Goal: Task Accomplishment & Management: Manage account settings

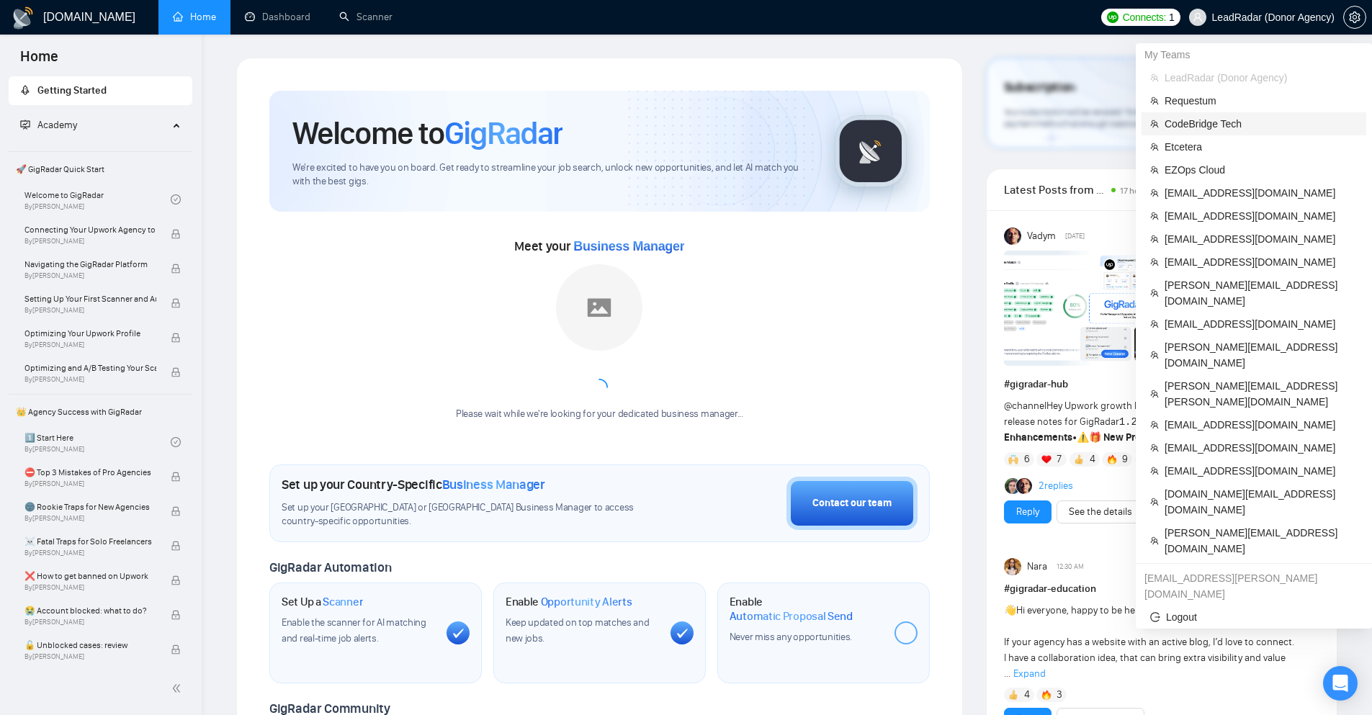
click at [1251, 123] on span "CodeBridge Tech" at bounding box center [1260, 124] width 193 height 16
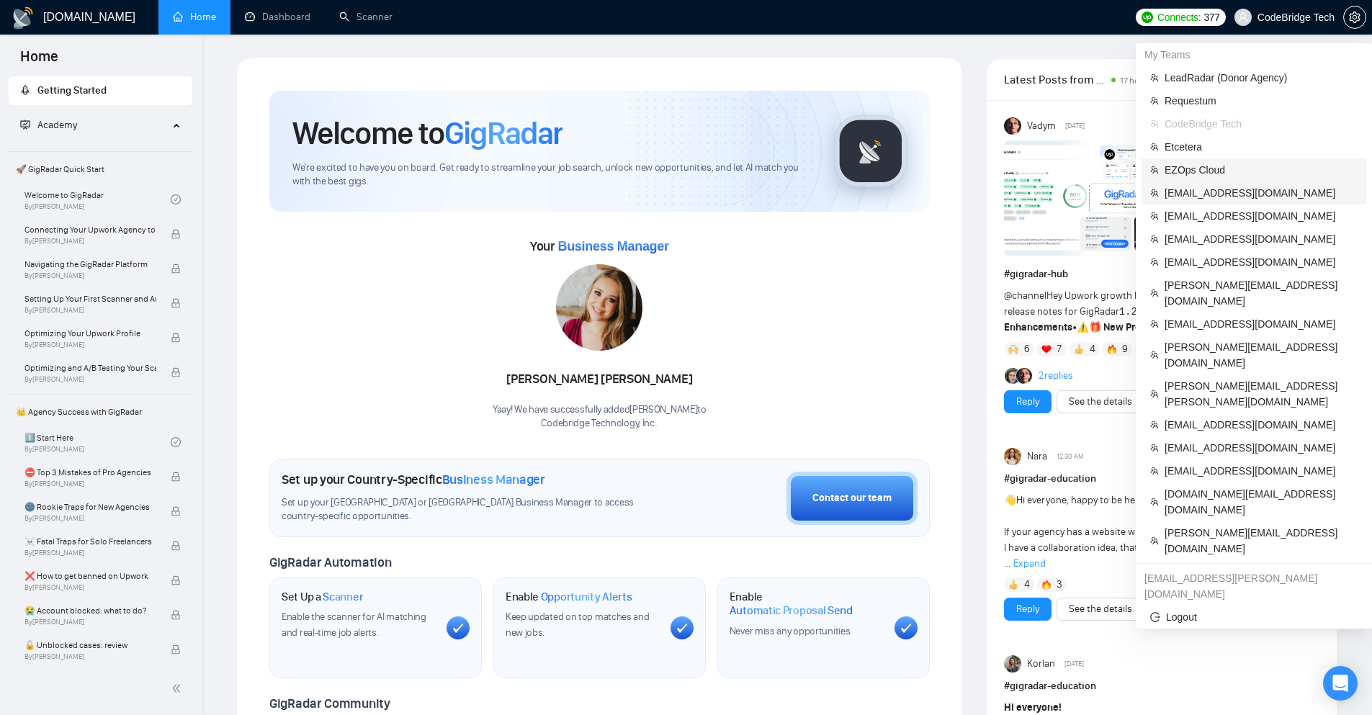
click at [1228, 182] on li "[EMAIL_ADDRESS][DOMAIN_NAME]" at bounding box center [1253, 192] width 225 height 23
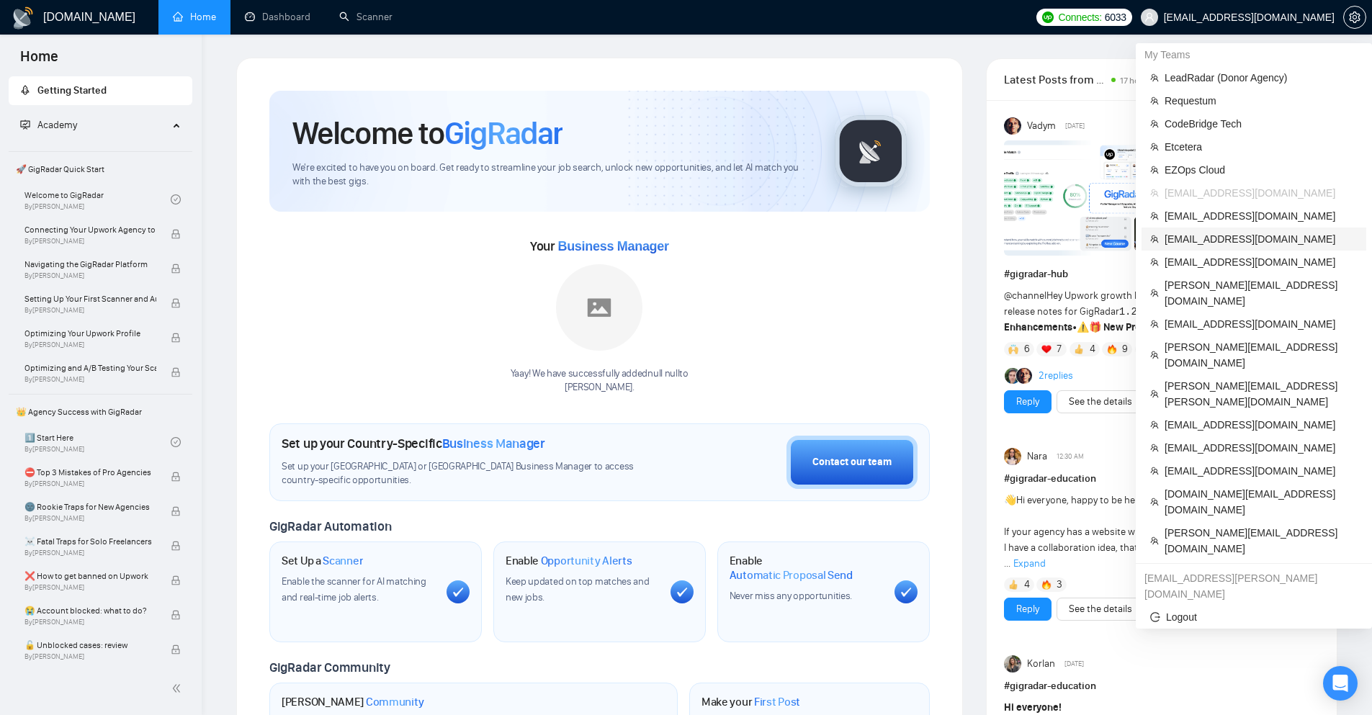
click at [1237, 235] on span "[EMAIL_ADDRESS][DOMAIN_NAME]" at bounding box center [1260, 239] width 193 height 16
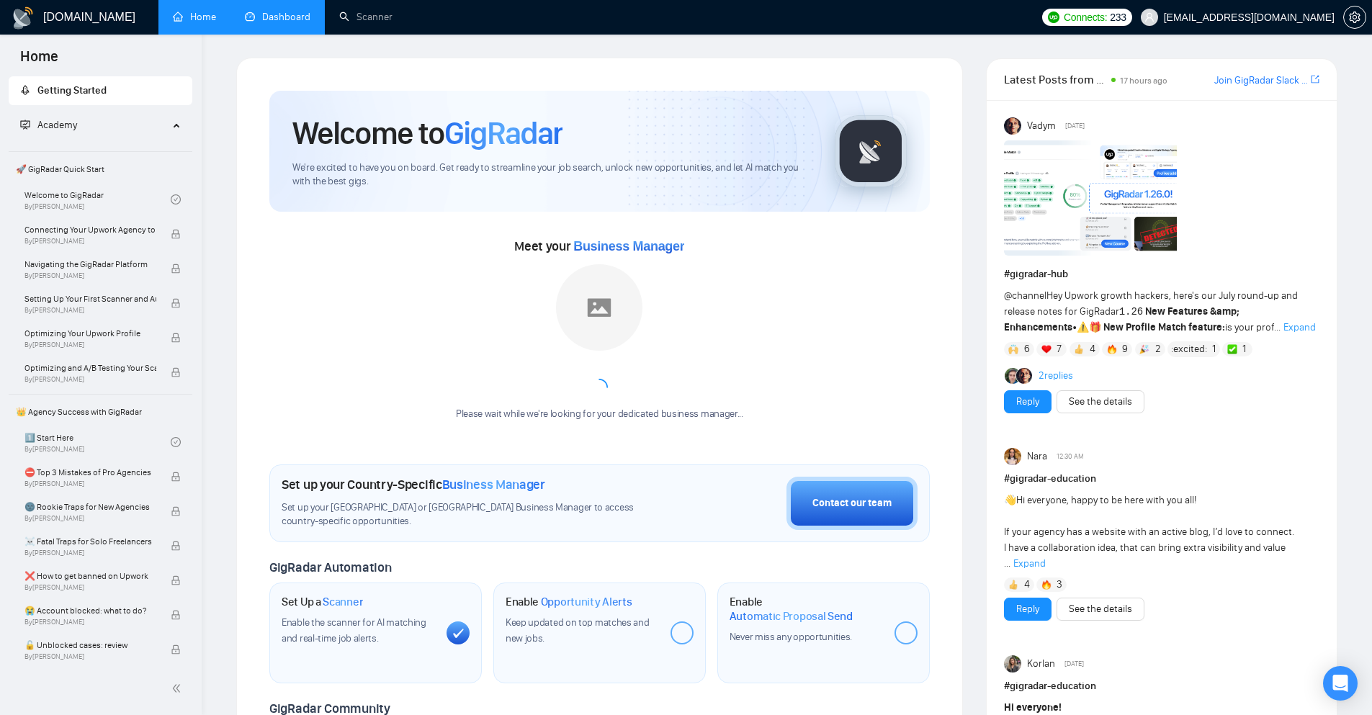
click at [261, 23] on link "Dashboard" at bounding box center [278, 17] width 66 height 12
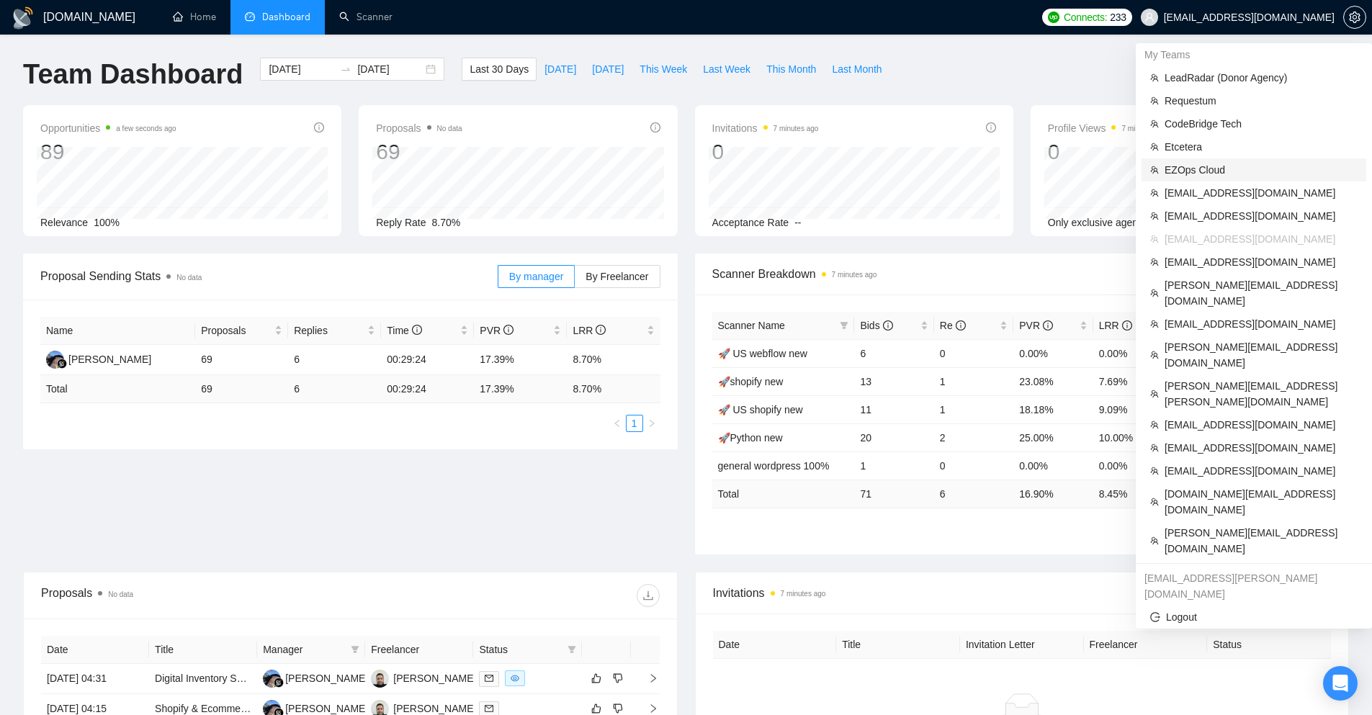
click at [1220, 167] on span "EZOps Cloud" at bounding box center [1260, 170] width 193 height 16
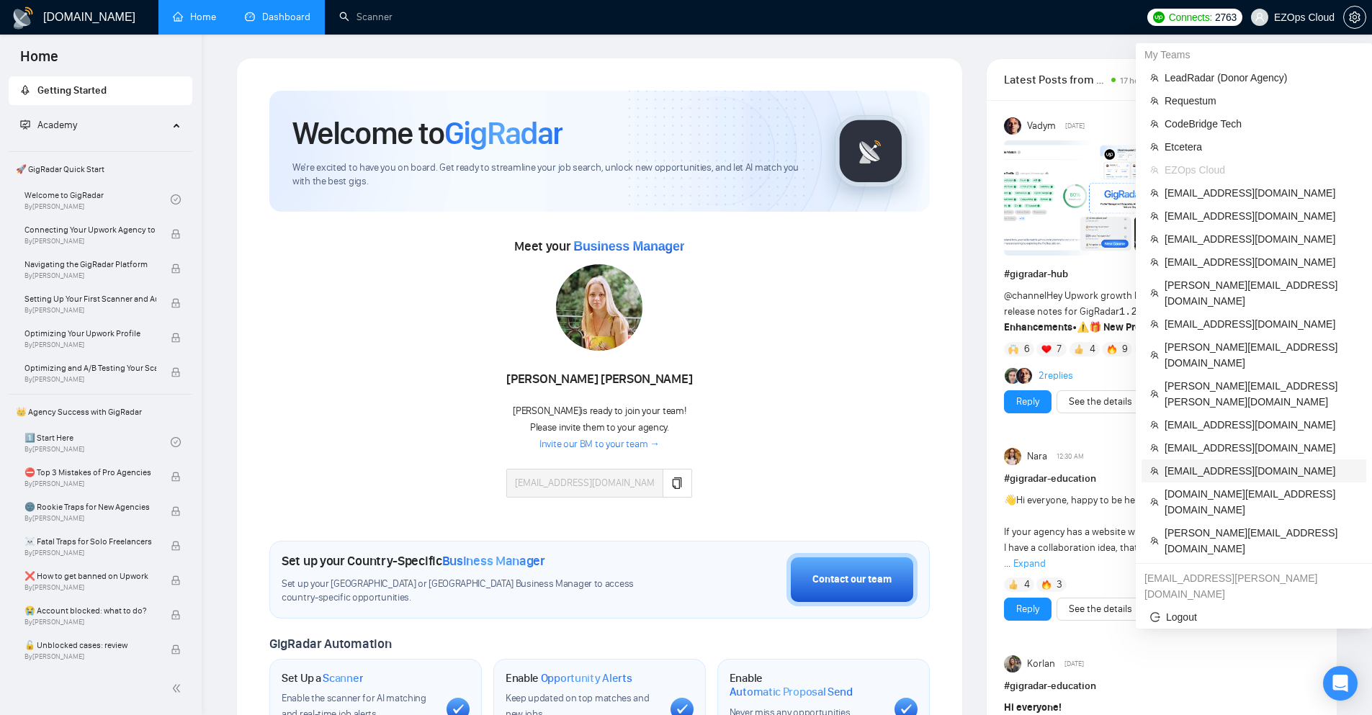
click at [1250, 463] on span "[EMAIL_ADDRESS][DOMAIN_NAME]" at bounding box center [1260, 471] width 193 height 16
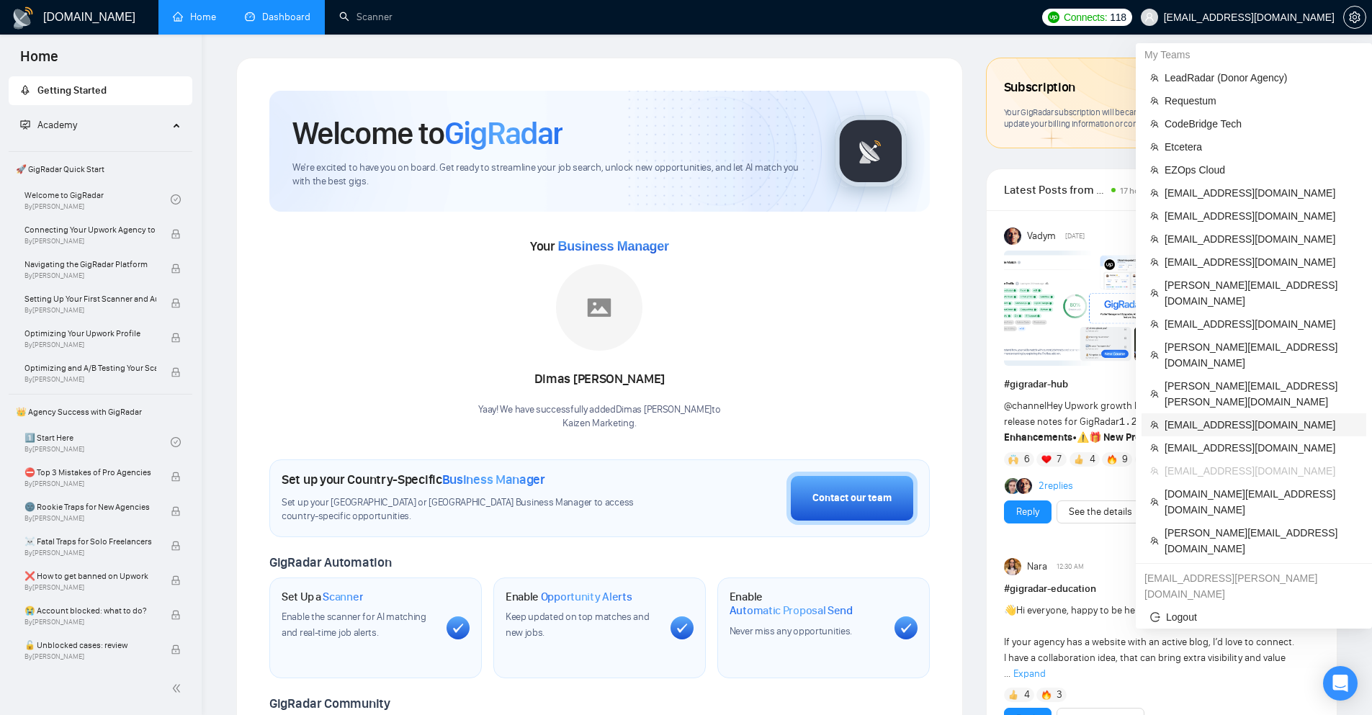
click at [1252, 417] on span "[EMAIL_ADDRESS][DOMAIN_NAME]" at bounding box center [1260, 425] width 193 height 16
